Goal: Task Accomplishment & Management: Manage account settings

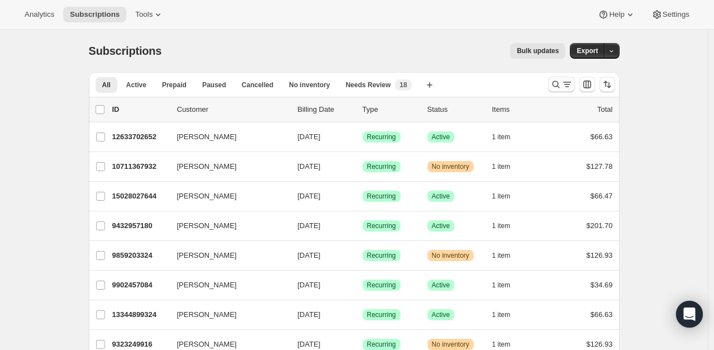
click at [560, 86] on icon "Search and filter results" at bounding box center [555, 84] width 11 height 11
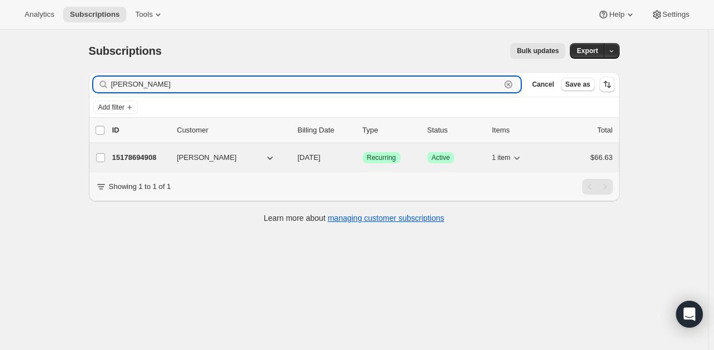
type input "[PERSON_NAME]"
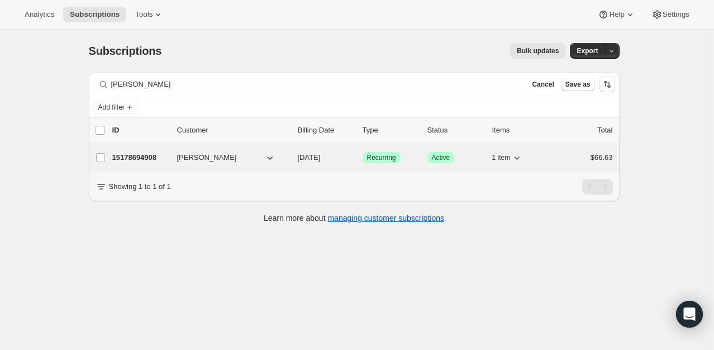
click at [134, 159] on p "15178694908" at bounding box center [140, 157] width 56 height 11
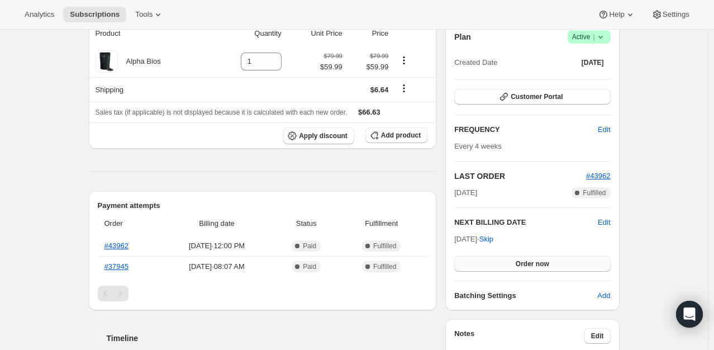
scroll to position [112, 0]
click at [609, 223] on span "Edit" at bounding box center [604, 221] width 12 height 11
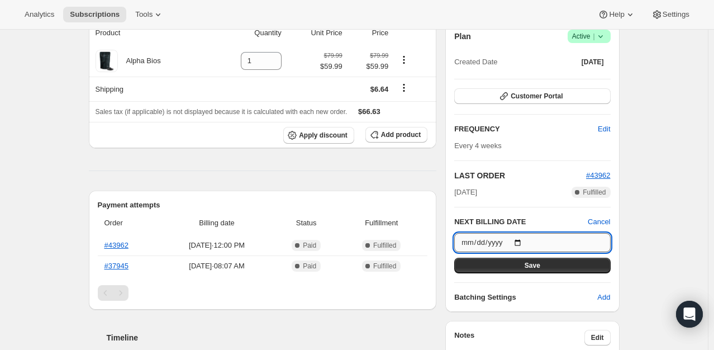
click at [519, 240] on input "[DATE]" at bounding box center [532, 242] width 156 height 19
type input "[DATE]"
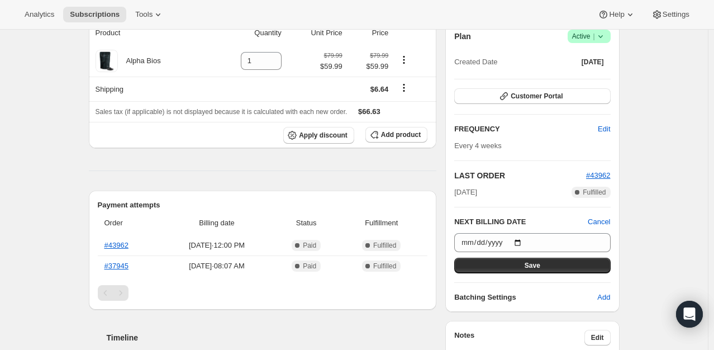
click at [545, 273] on div "Plan Success Active | Created Date [DATE] Customer Portal FREQUENCY Edit Every …" at bounding box center [532, 166] width 156 height 273
click at [544, 268] on button "Save" at bounding box center [532, 266] width 156 height 16
